Goal: Communication & Community: Connect with others

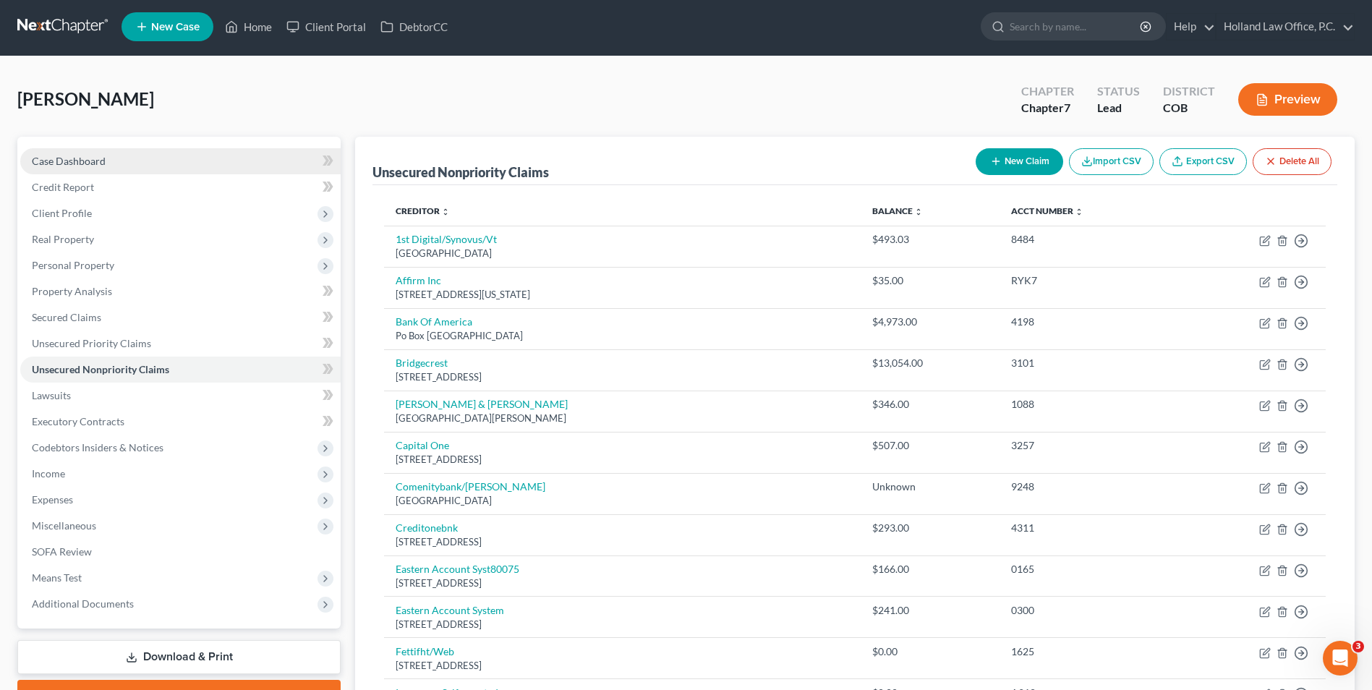
click at [181, 162] on link "Case Dashboard" at bounding box center [180, 161] width 320 height 26
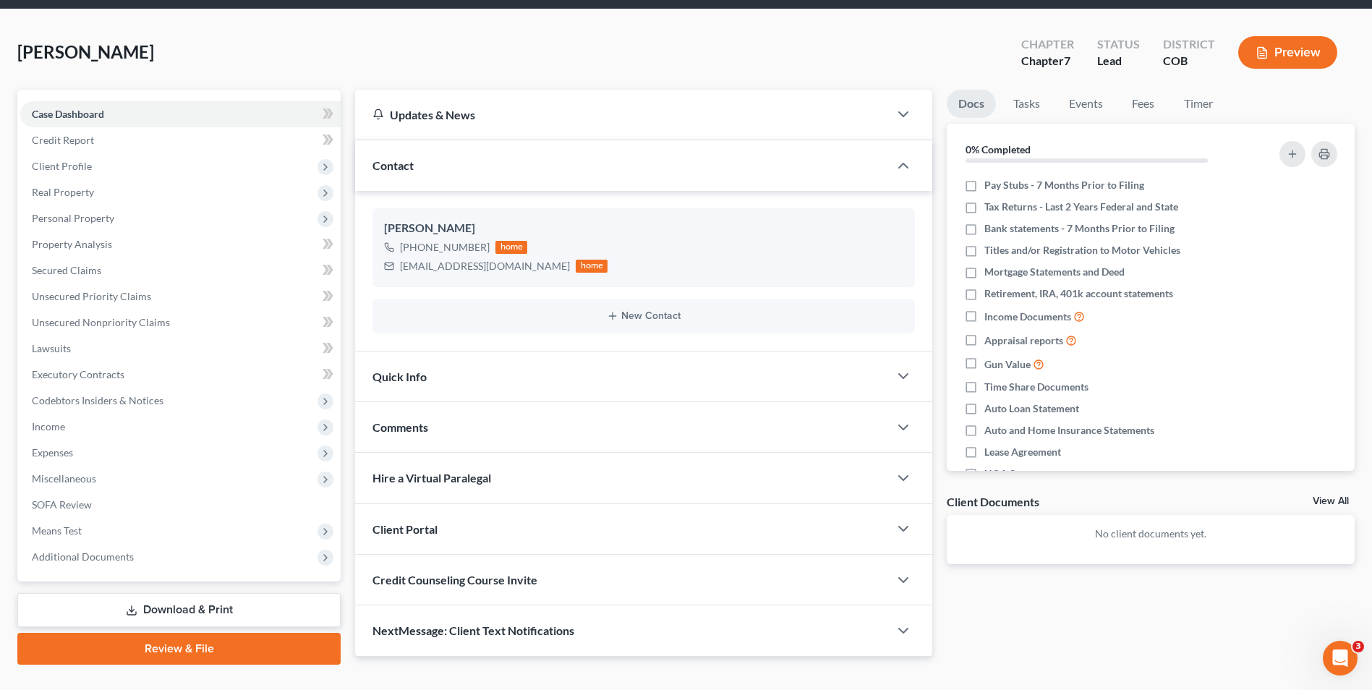
scroll to position [72, 0]
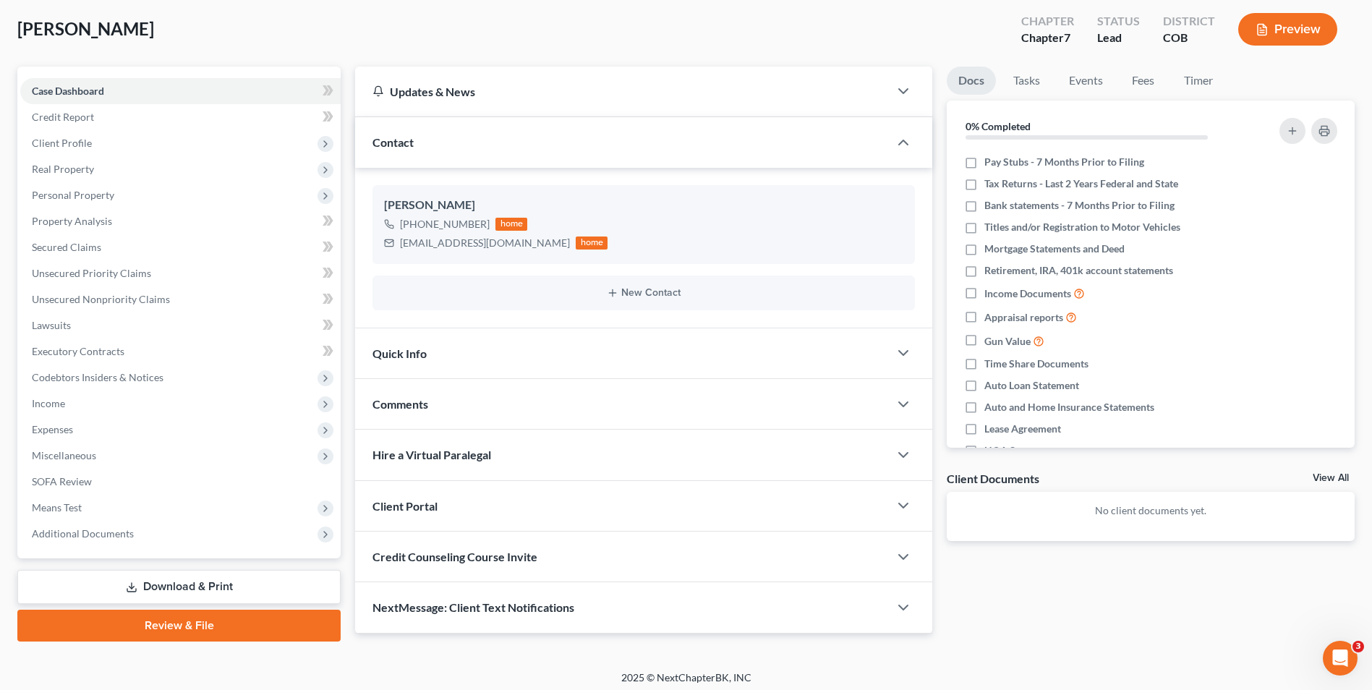
click at [446, 506] on div "Client Portal" at bounding box center [622, 506] width 534 height 50
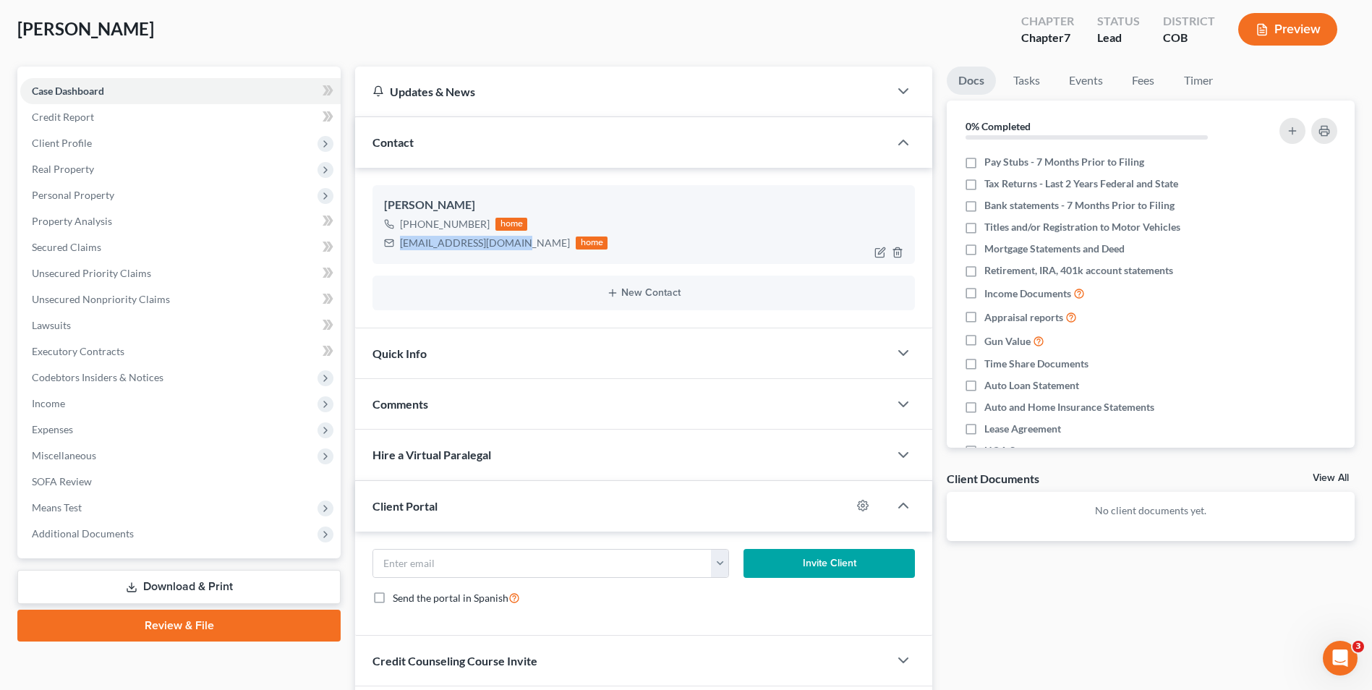
drag, startPoint x: 508, startPoint y: 243, endPoint x: 478, endPoint y: 243, distance: 29.7
click at [402, 249] on div "[EMAIL_ADDRESS][DOMAIN_NAME]" at bounding box center [485, 243] width 170 height 14
copy div "[EMAIL_ADDRESS][DOMAIN_NAME]"
click at [418, 564] on input "email" at bounding box center [542, 563] width 338 height 27
paste input "[EMAIL_ADDRESS][DOMAIN_NAME]"
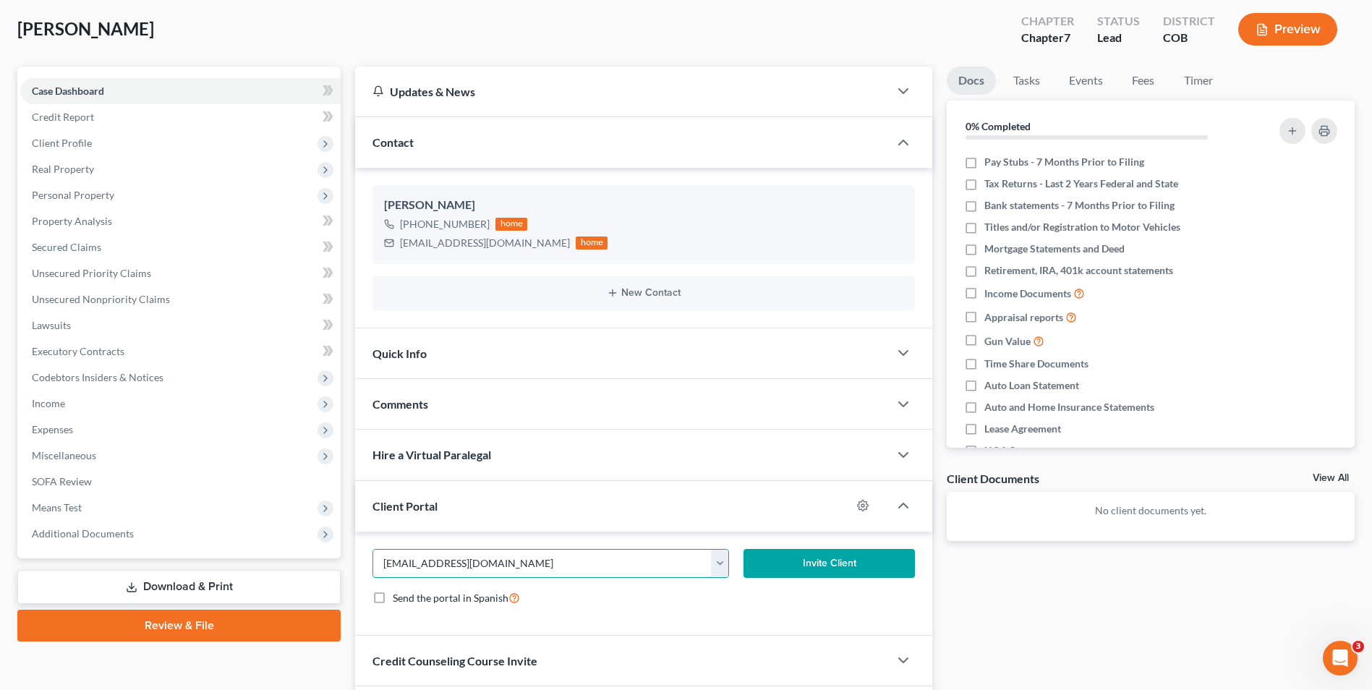
type input "[EMAIL_ADDRESS][DOMAIN_NAME]"
click at [775, 565] on button "Invite Client" at bounding box center [829, 563] width 171 height 29
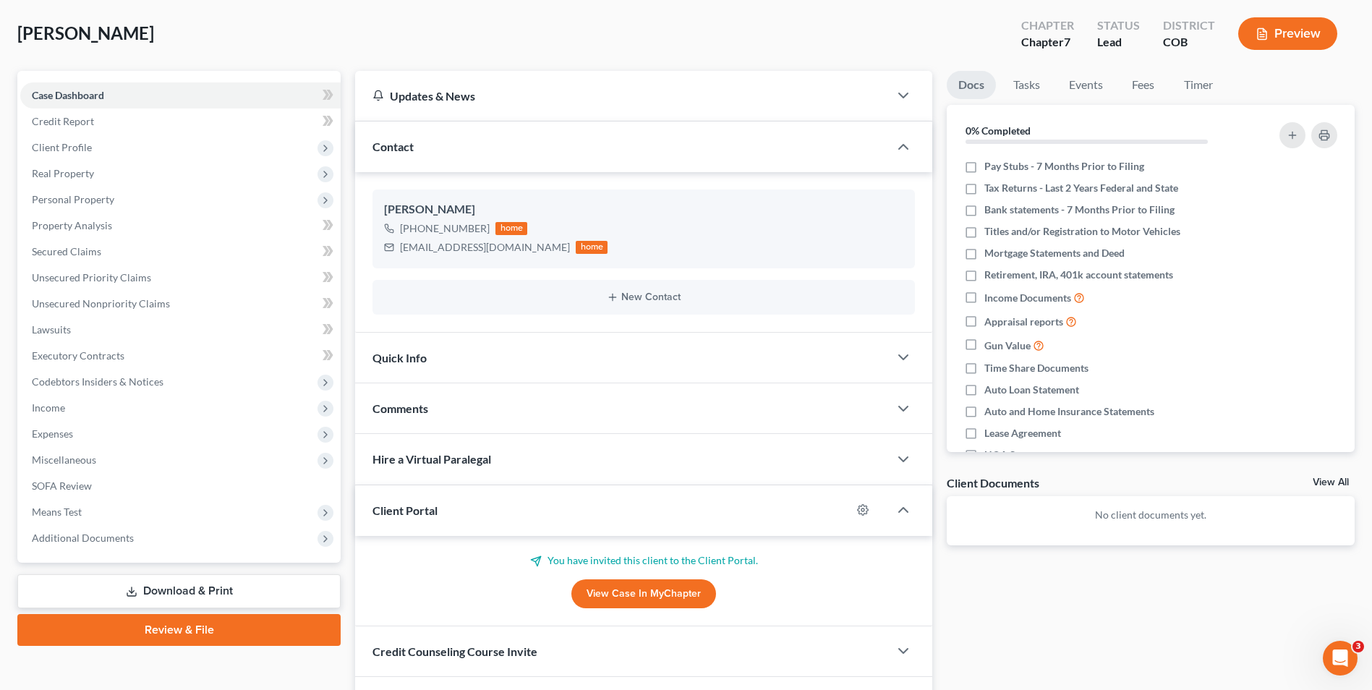
scroll to position [145, 0]
